Goal: Task Accomplishment & Management: Use online tool/utility

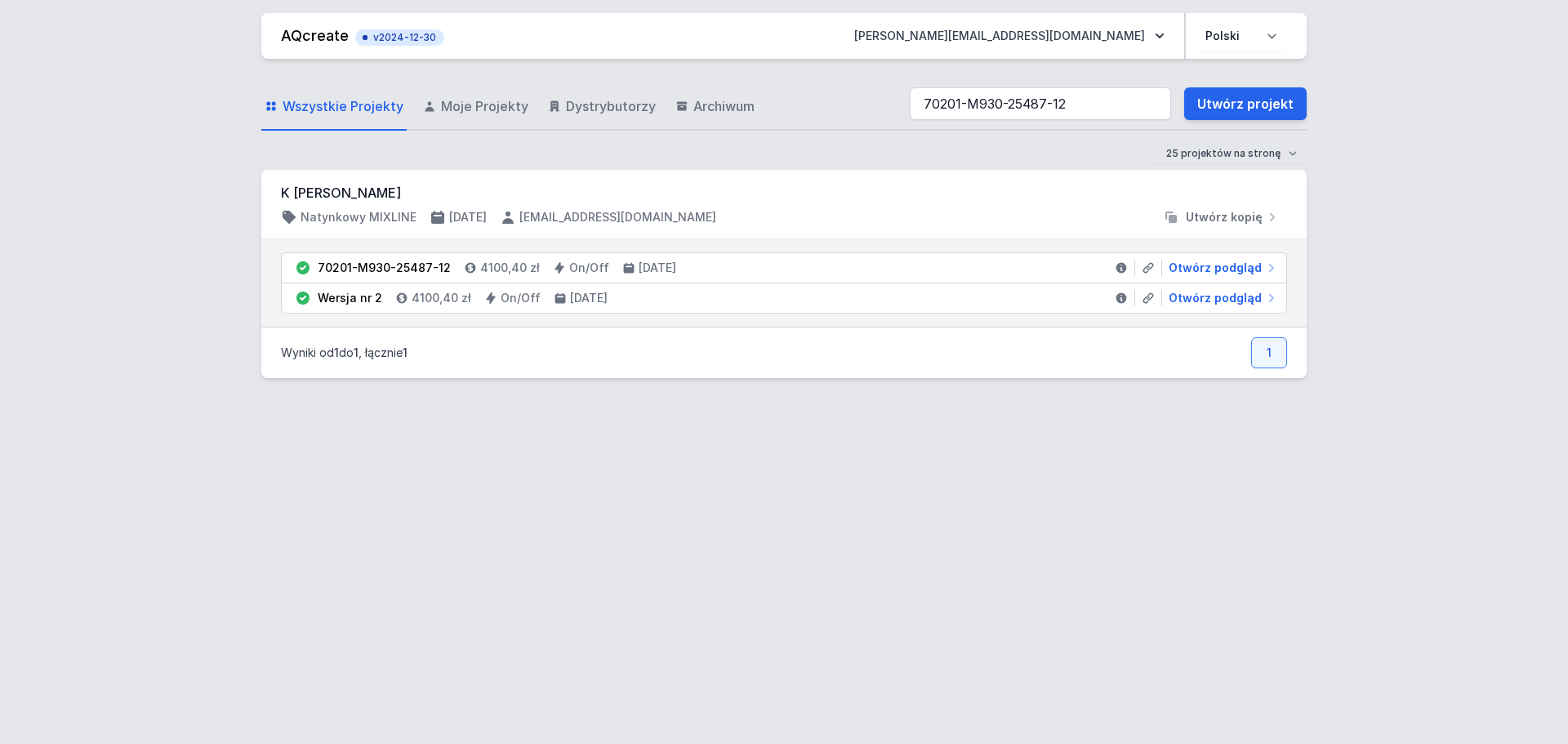
type input "70201-M930-25487-12"
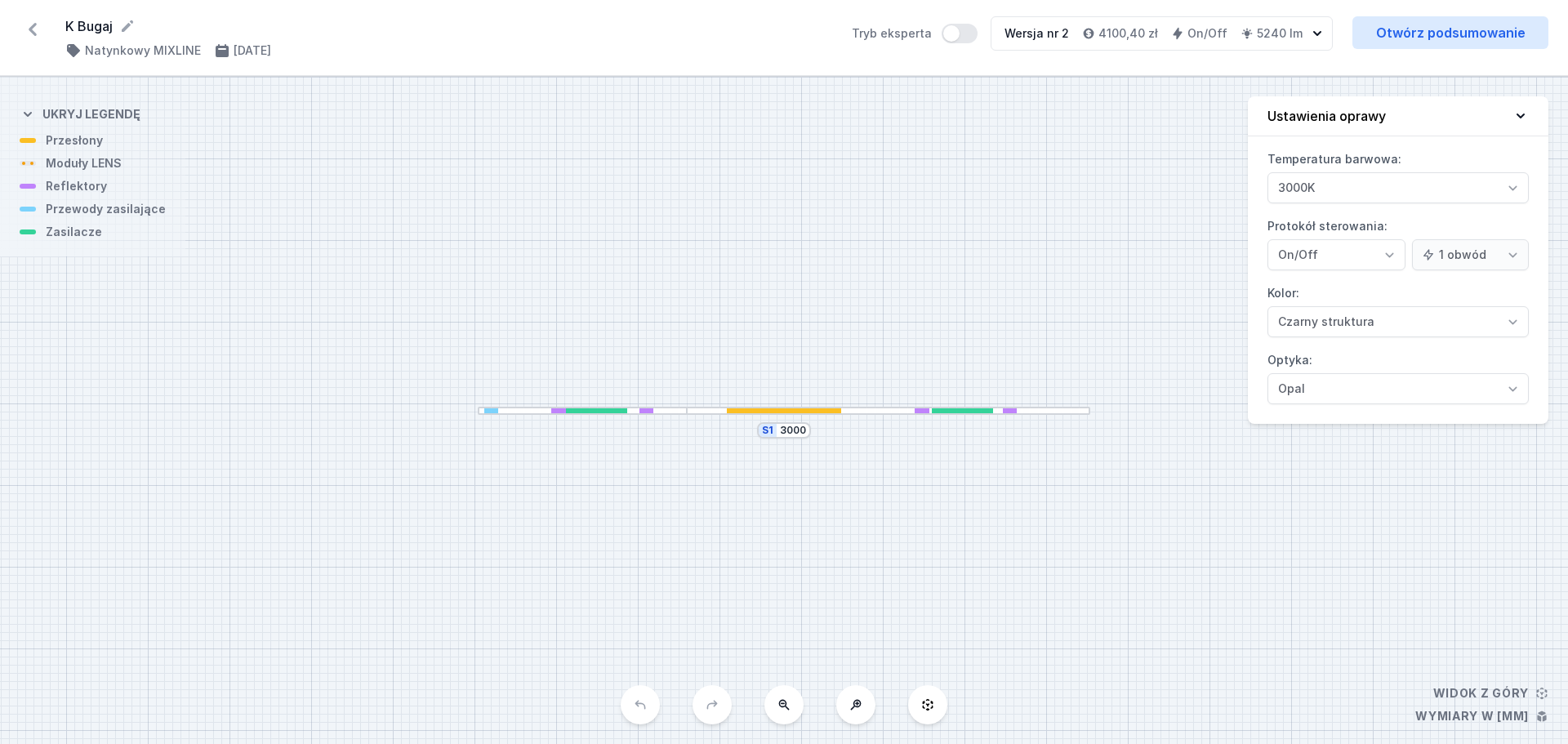
select select "2"
click at [826, 135] on div "S1 3000" at bounding box center [784, 410] width 1568 height 667
click at [800, 410] on div at bounding box center [784, 411] width 114 height 6
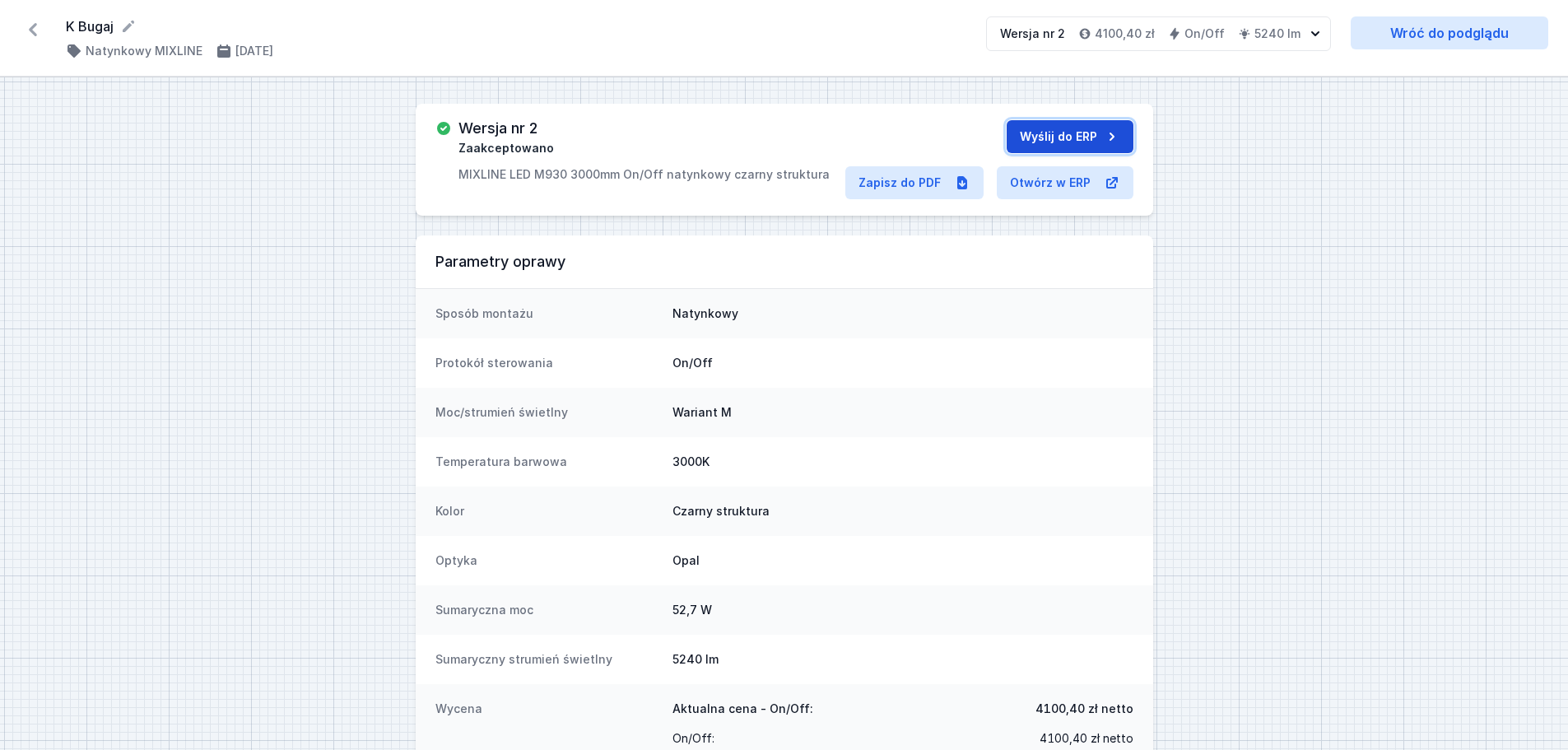
click at [1057, 128] on button "Wyślij do ERP" at bounding box center [1071, 137] width 127 height 33
drag, startPoint x: 457, startPoint y: 120, endPoint x: 619, endPoint y: 122, distance: 162.0
click at [619, 122] on div "70201-M930-25510-12 Wysłano do ERP MIXLINE LED M930 3000mm On/Off natynkowy cza…" at bounding box center [640, 152] width 410 height 63
copy h3 "70201-M930-25510-12"
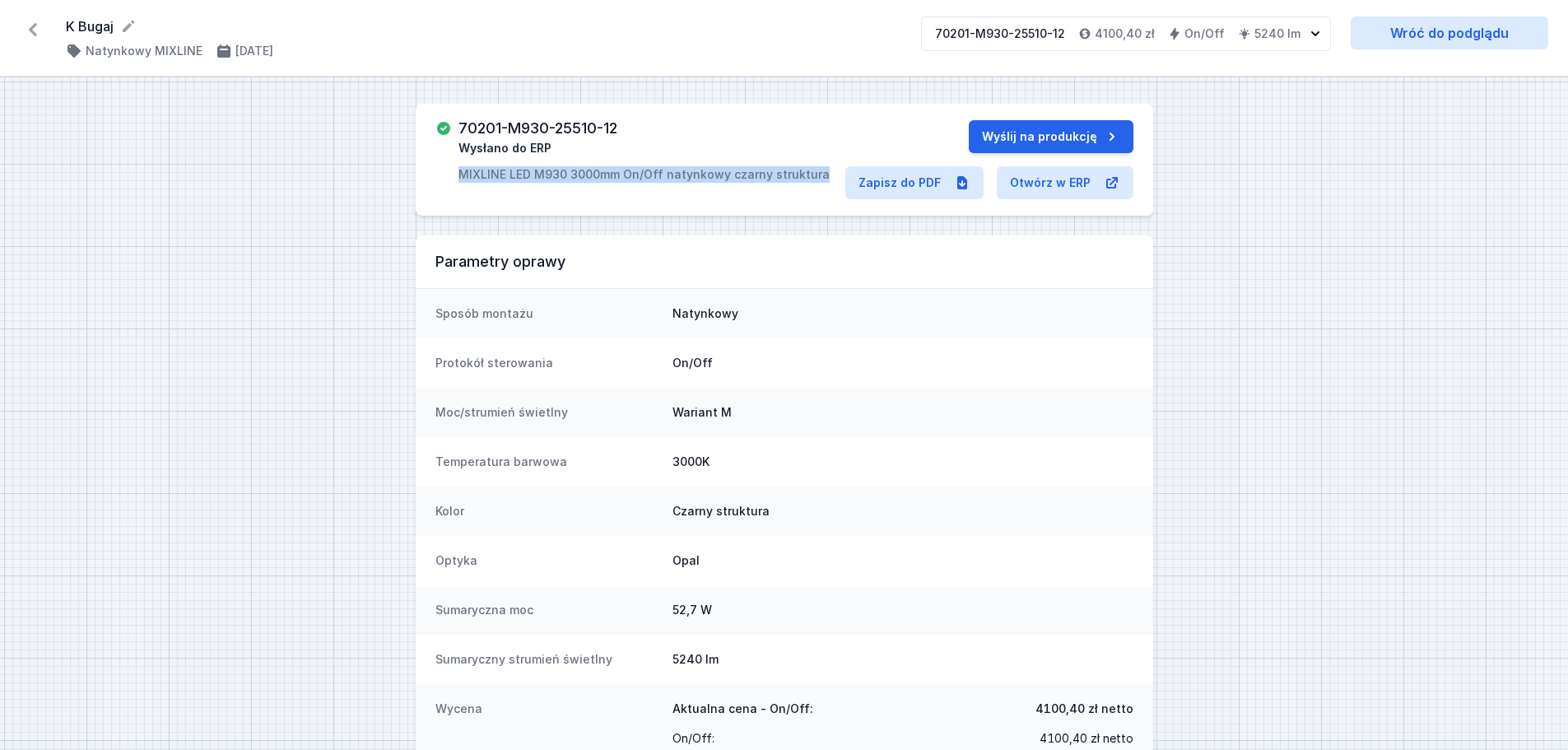
drag, startPoint x: 469, startPoint y: 174, endPoint x: 816, endPoint y: 173, distance: 347.0
click at [816, 173] on div "70201-M930-25510-12 Wysłano do ERP MIXLINE LED M930 3000mm On/Off natynkowy cza…" at bounding box center [640, 152] width 410 height 63
copy p "MIXLINE LED M930 3000mm On/Off natynkowy czarny struktura"
click at [912, 180] on link "Zapisz do PDF" at bounding box center [915, 183] width 139 height 33
